Goal: Transaction & Acquisition: Subscribe to service/newsletter

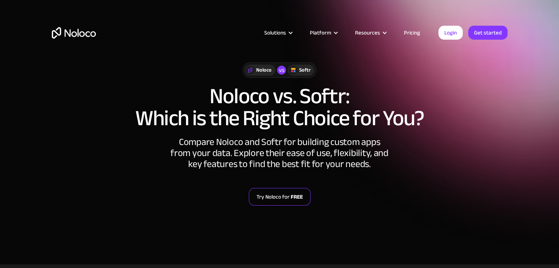
click at [298, 198] on strong "FREE" at bounding box center [297, 197] width 12 height 10
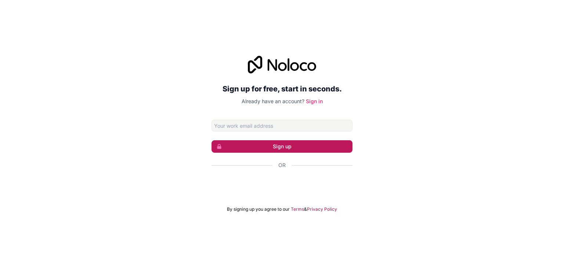
click at [310, 148] on button "Sign up" at bounding box center [282, 146] width 141 height 12
click at [326, 148] on button "Sign up" at bounding box center [282, 146] width 141 height 12
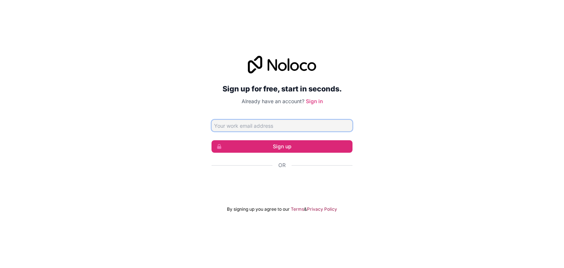
click at [316, 125] on input "Email address" at bounding box center [282, 126] width 141 height 12
type input "[PERSON_NAME][EMAIL_ADDRESS][PERSON_NAME][DOMAIN_NAME]"
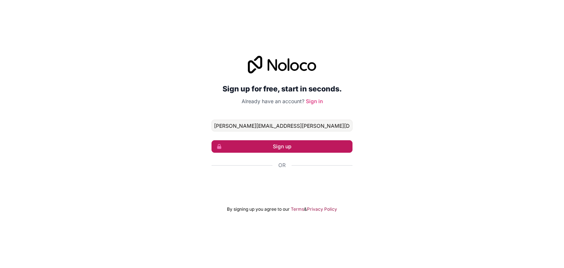
click at [300, 144] on button "Sign up" at bounding box center [282, 146] width 141 height 12
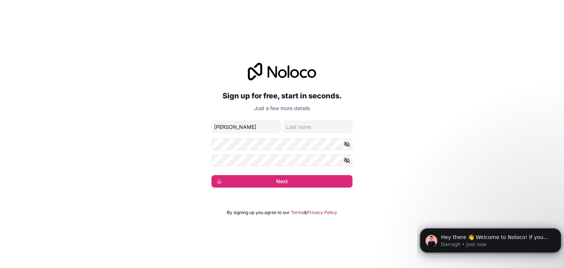
type input "[PERSON_NAME]"
click at [324, 127] on input "family-name" at bounding box center [318, 127] width 69 height 12
type input "[PERSON_NAME]"
click at [345, 144] on icon "button" at bounding box center [347, 144] width 7 height 7
click at [347, 165] on button "button" at bounding box center [348, 161] width 9 height 12
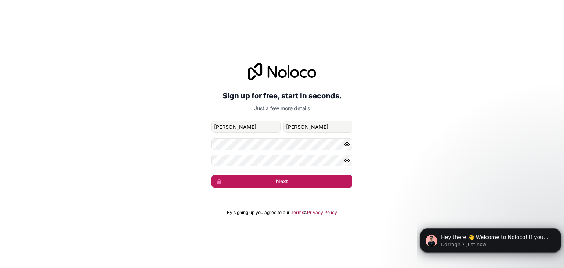
click at [329, 183] on button "Next" at bounding box center [282, 181] width 141 height 12
click at [263, 175] on button "Next" at bounding box center [282, 181] width 141 height 12
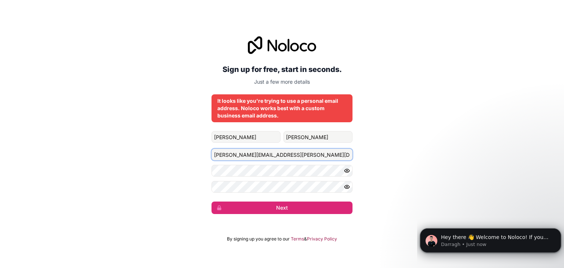
click at [291, 151] on input "[PERSON_NAME][EMAIL_ADDRESS][PERSON_NAME][DOMAIN_NAME]" at bounding box center [282, 155] width 141 height 12
type input "m"
click at [291, 151] on input "Email address" at bounding box center [282, 155] width 141 height 12
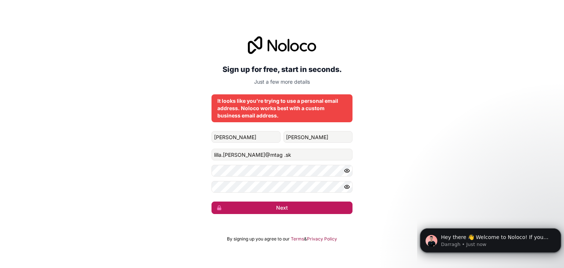
click at [292, 211] on button "Next" at bounding box center [282, 208] width 141 height 12
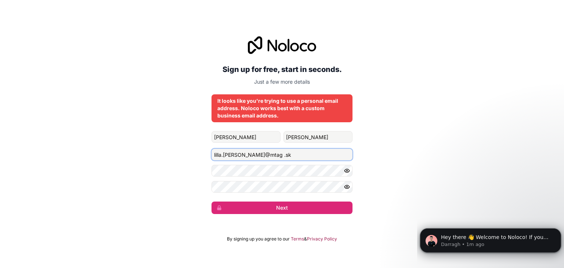
click at [251, 156] on input "lilla.[PERSON_NAME]@mtag .sk" at bounding box center [282, 155] width 141 height 12
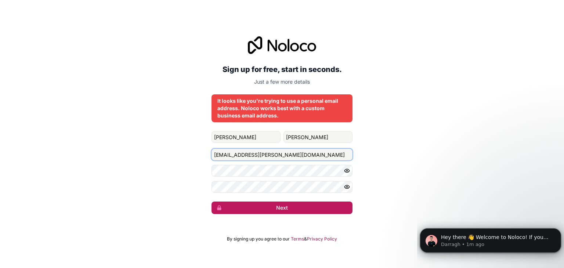
type input "[EMAIL_ADDRESS][PERSON_NAME][DOMAIN_NAME]"
click at [277, 208] on button "Next" at bounding box center [282, 208] width 141 height 12
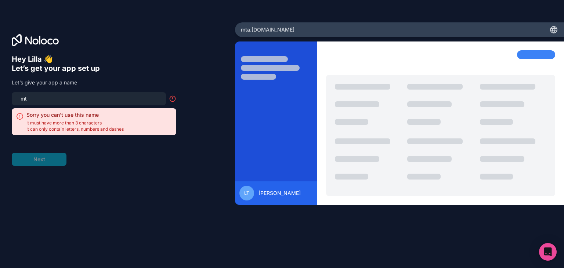
type input "m"
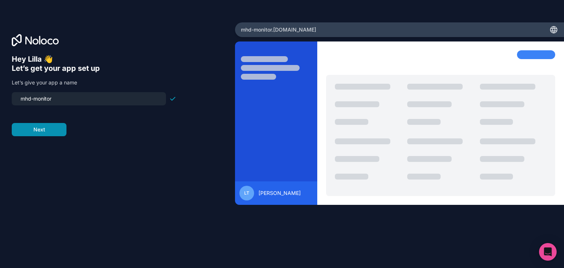
type input "mhd-monitor"
click at [55, 123] on button "Next" at bounding box center [39, 129] width 55 height 13
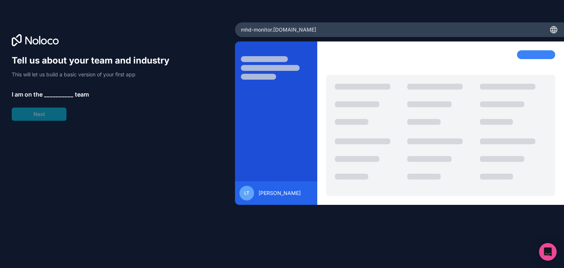
click at [65, 93] on span "__________" at bounding box center [58, 94] width 29 height 9
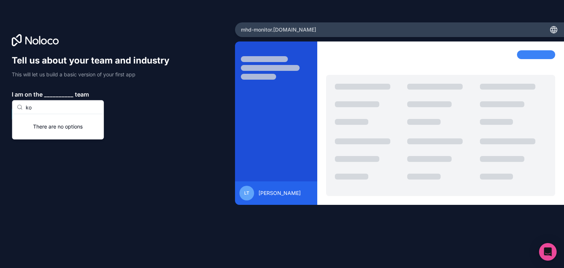
type input "k"
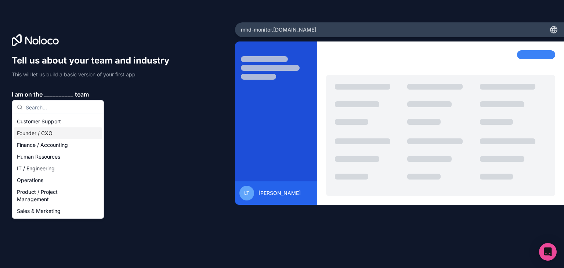
click at [73, 132] on div "Founder / CXO" at bounding box center [58, 133] width 88 height 12
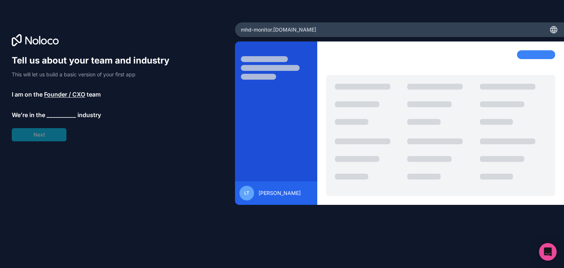
drag, startPoint x: 74, startPoint y: 130, endPoint x: 69, endPoint y: 127, distance: 6.0
click at [69, 127] on div "Tell us about your team and industry This will let us build a basic version of …" at bounding box center [94, 98] width 165 height 87
drag, startPoint x: 69, startPoint y: 127, endPoint x: 64, endPoint y: 127, distance: 5.1
click at [64, 127] on div "Tell us about your team and industry This will let us build a basic version of …" at bounding box center [94, 98] width 165 height 87
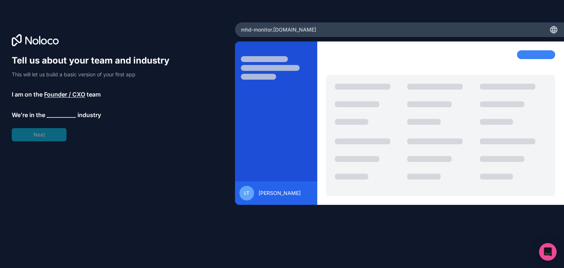
click at [66, 114] on span "__________" at bounding box center [61, 115] width 29 height 9
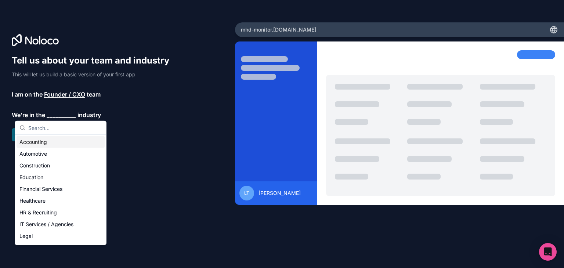
click at [65, 93] on span "Founder / CXO" at bounding box center [64, 94] width 41 height 9
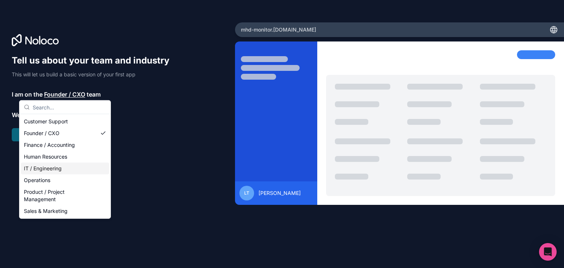
click at [50, 170] on div "IT / Engineering" at bounding box center [65, 169] width 88 height 12
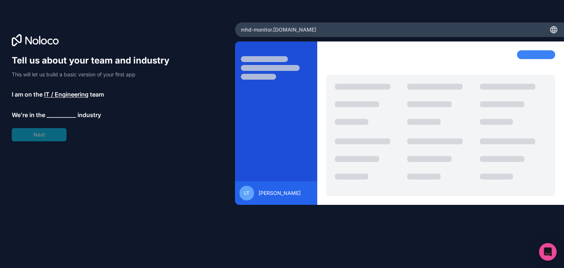
click at [69, 109] on div "Tell us about your team and industry This will let us build a basic version of …" at bounding box center [94, 98] width 165 height 87
click at [65, 114] on span "__________" at bounding box center [61, 115] width 29 height 9
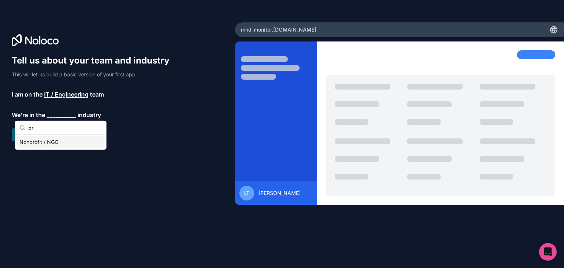
type input "p"
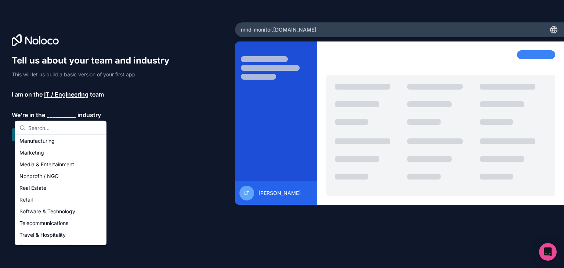
scroll to position [151, 0]
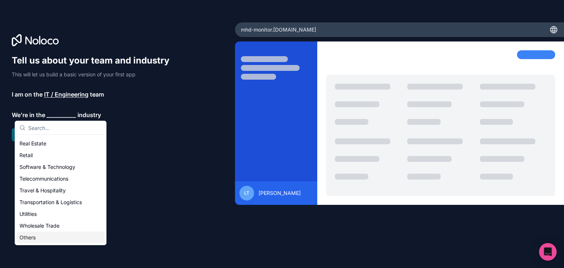
click at [24, 240] on div "Others" at bounding box center [61, 238] width 88 height 12
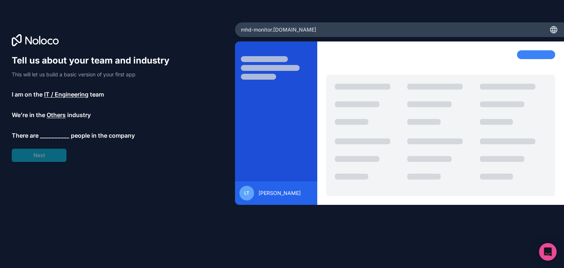
click at [61, 131] on span "__________" at bounding box center [54, 135] width 29 height 9
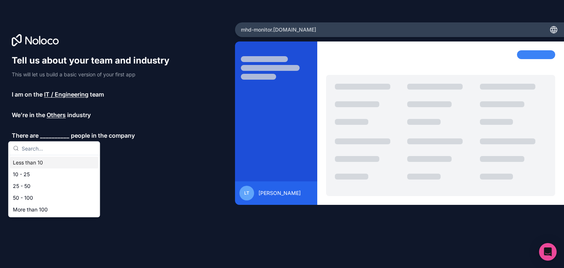
click at [43, 160] on div "Less than 10" at bounding box center [54, 163] width 88 height 12
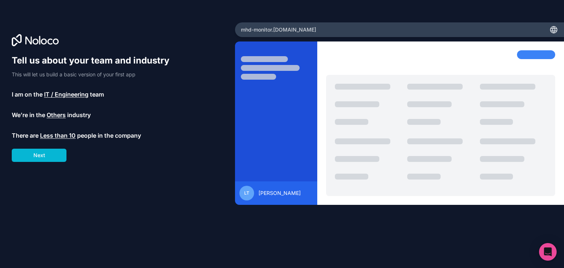
click at [43, 160] on button "Next" at bounding box center [39, 155] width 55 height 13
